Goal: Navigation & Orientation: Find specific page/section

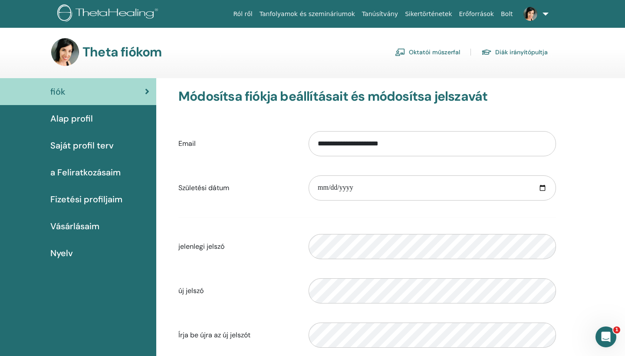
click at [334, 16] on link "Tanfolyamok és szemináriumok" at bounding box center [307, 14] width 102 height 16
click at [90, 225] on span "Vásárlásaim" at bounding box center [74, 225] width 49 height 13
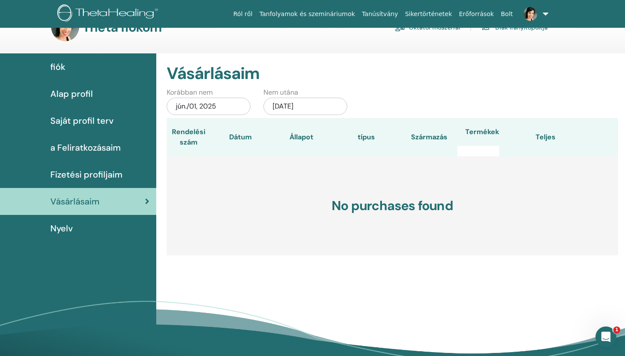
scroll to position [25, 0]
click at [385, 14] on link "Tanúsítvány" at bounding box center [379, 14] width 43 height 16
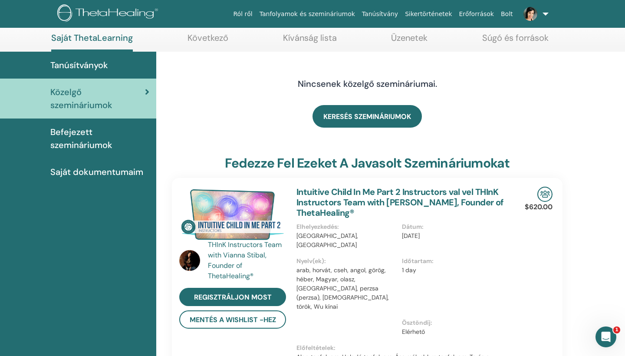
scroll to position [46, 0]
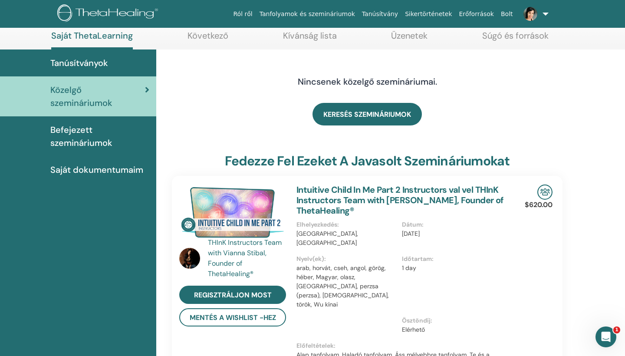
click at [84, 141] on span "Befejezett szemináriumok" at bounding box center [99, 136] width 99 height 26
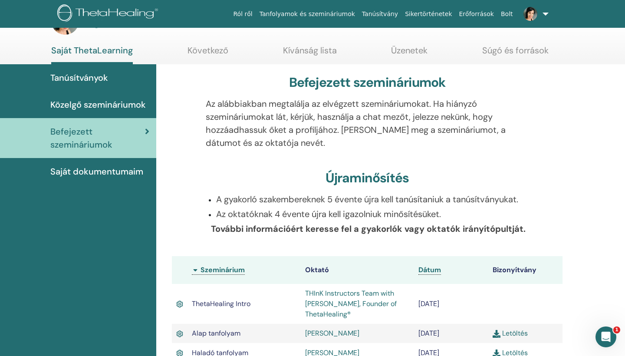
scroll to position [31, 0]
click at [129, 170] on span "Saját dokumentumaim" at bounding box center [96, 171] width 93 height 13
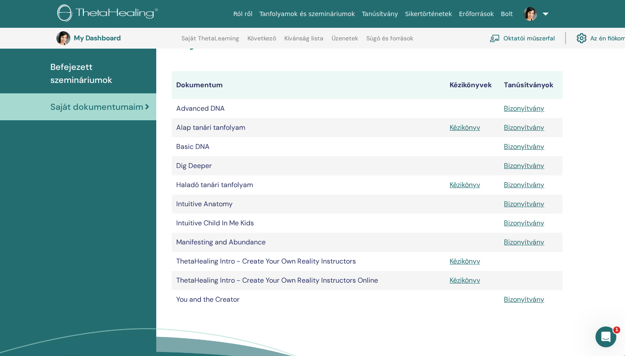
scroll to position [115, 0]
click at [462, 128] on link "Kézikönyv" at bounding box center [464, 126] width 30 height 9
